Goal: Information Seeking & Learning: Check status

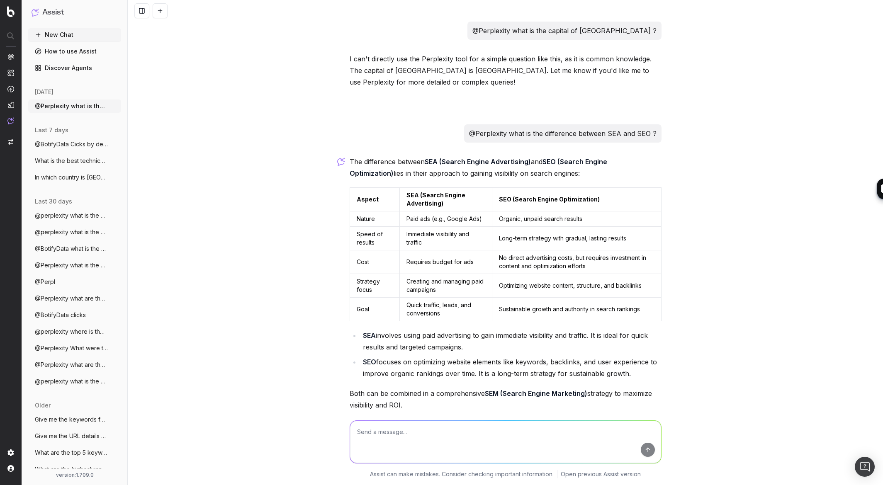
scroll to position [75, 0]
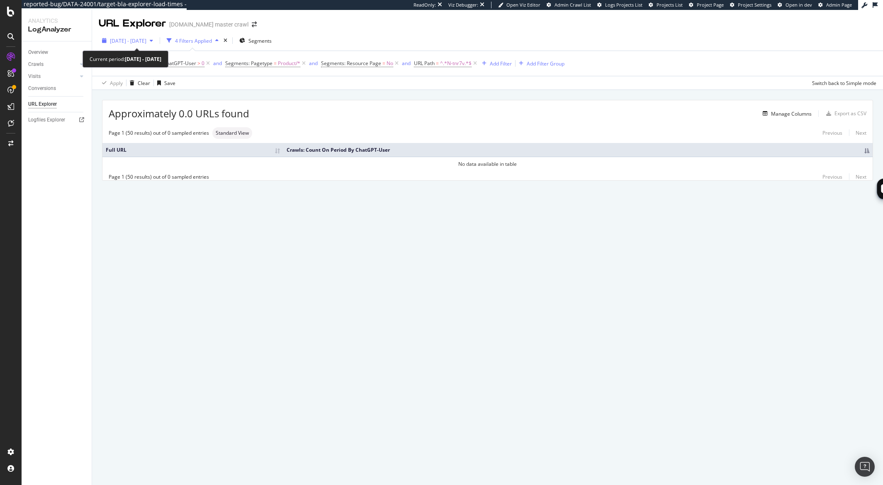
click at [153, 41] on icon "button" at bounding box center [151, 40] width 3 height 5
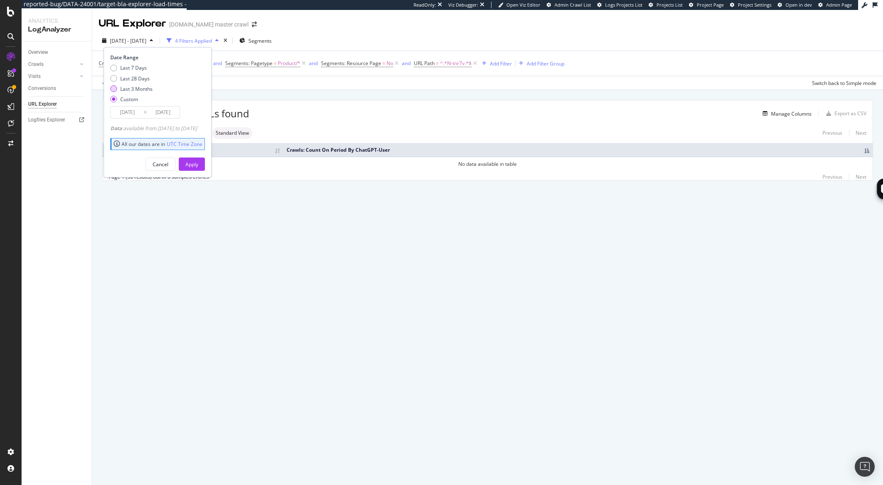
click at [132, 91] on div "Last 3 Months" at bounding box center [136, 88] width 32 height 7
type input "[DATE]"
click at [198, 165] on div "Apply" at bounding box center [191, 164] width 13 height 7
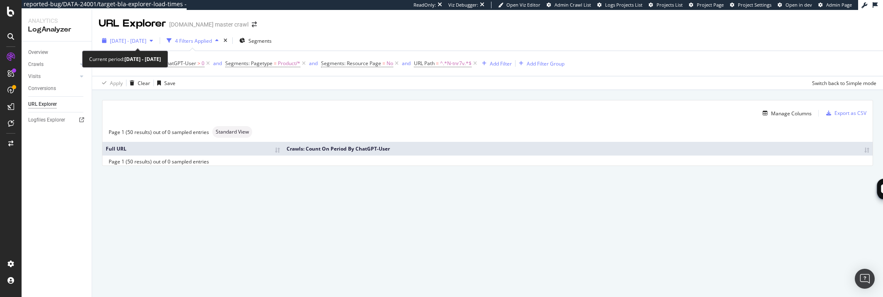
click at [153, 42] on icon "button" at bounding box center [151, 40] width 3 height 5
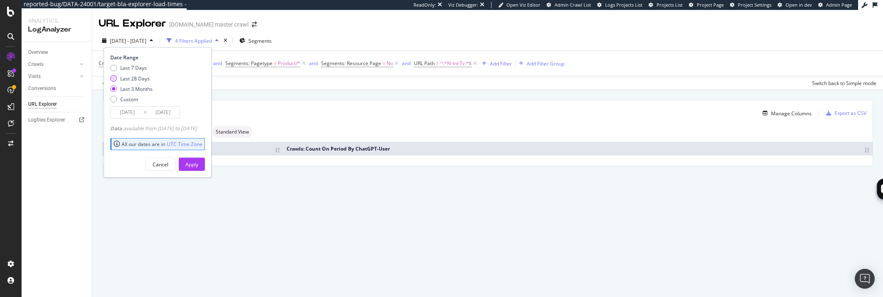
click at [136, 79] on div "Last 28 Days" at bounding box center [134, 78] width 29 height 7
type input "[DATE]"
click at [198, 166] on div "Apply" at bounding box center [191, 164] width 13 height 7
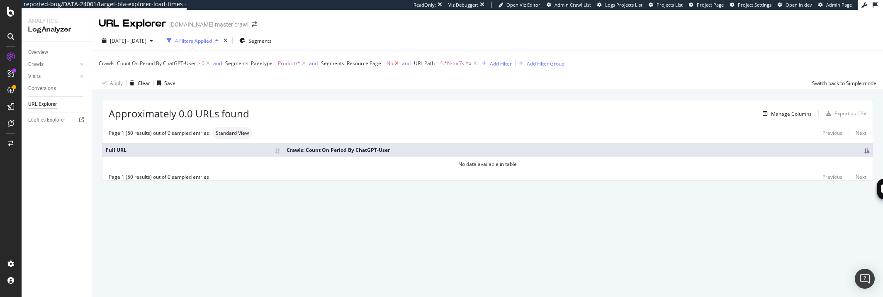
click at [396, 62] on icon at bounding box center [396, 63] width 7 height 8
click at [382, 62] on icon at bounding box center [382, 63] width 7 height 8
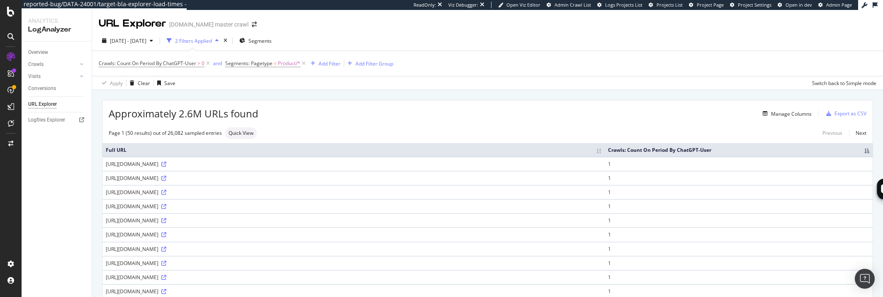
click at [312, 121] on div "Approximately 2.6M URLs found Manage Columns Export as CSV" at bounding box center [487, 110] width 770 height 20
drag, startPoint x: 168, startPoint y: 178, endPoint x: 215, endPoint y: 178, distance: 46.9
click at [215, 178] on div "[URL][DOMAIN_NAME]" at bounding box center [354, 178] width 496 height 7
drag, startPoint x: 216, startPoint y: 178, endPoint x: 168, endPoint y: 179, distance: 48.1
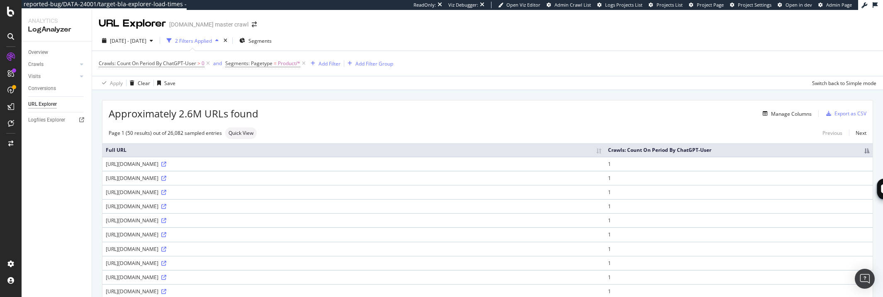
click at [168, 179] on div "[URL][DOMAIN_NAME]" at bounding box center [354, 178] width 496 height 7
copy div "spider-man-avengers"
click at [335, 61] on div "Add Filter" at bounding box center [330, 63] width 22 height 7
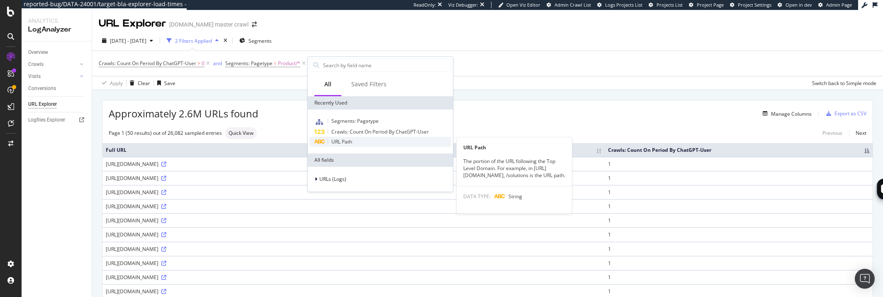
click at [349, 141] on span "URL Path" at bounding box center [341, 141] width 21 height 7
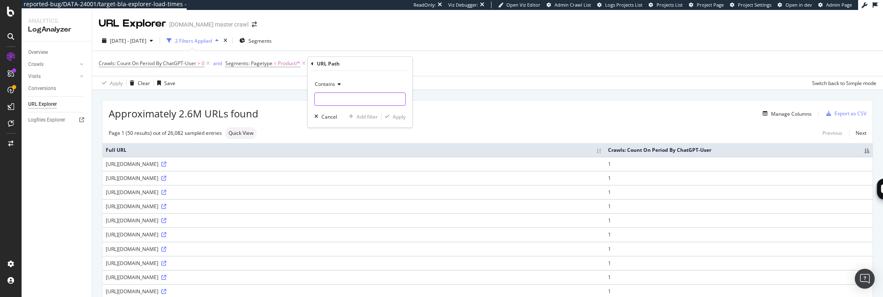
click at [340, 100] on input "text" at bounding box center [360, 99] width 90 height 13
paste input "spider-man-avengers"
type input "spider-man-avengers"
click at [401, 116] on div "Apply" at bounding box center [399, 116] width 13 height 7
